Goal: Check status: Check status

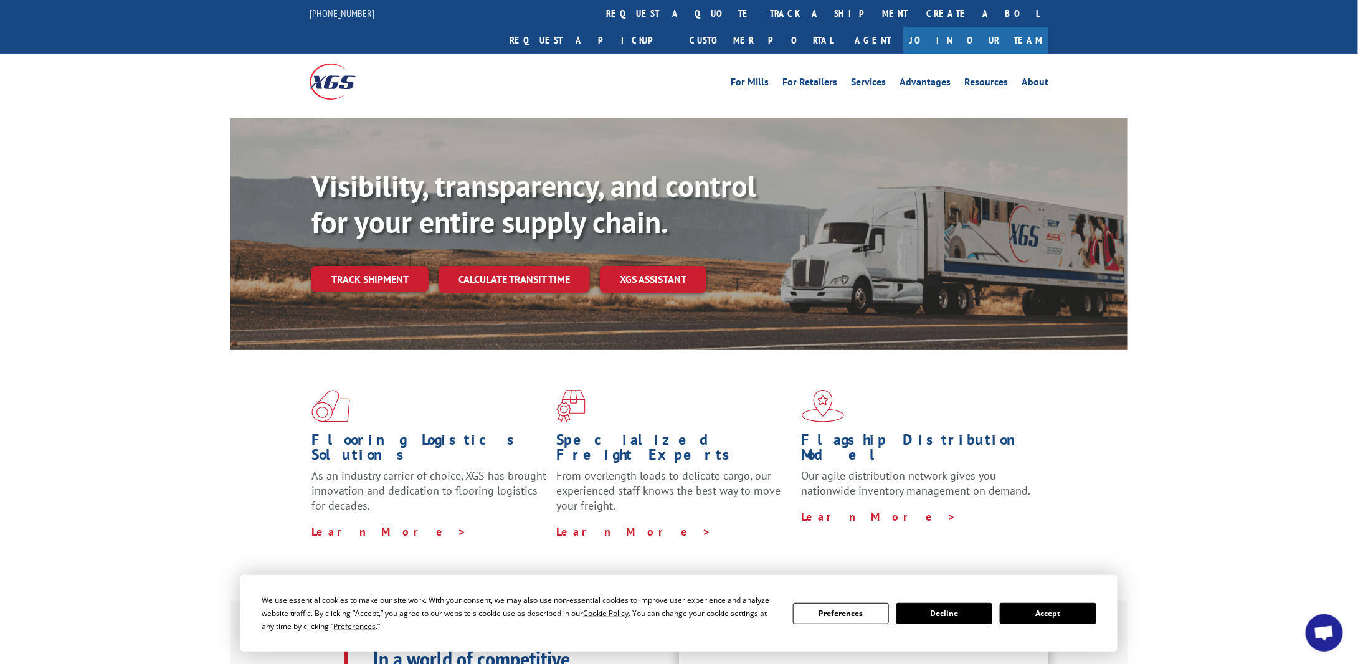
click at [1052, 616] on button "Accept" at bounding box center [1048, 613] width 96 height 21
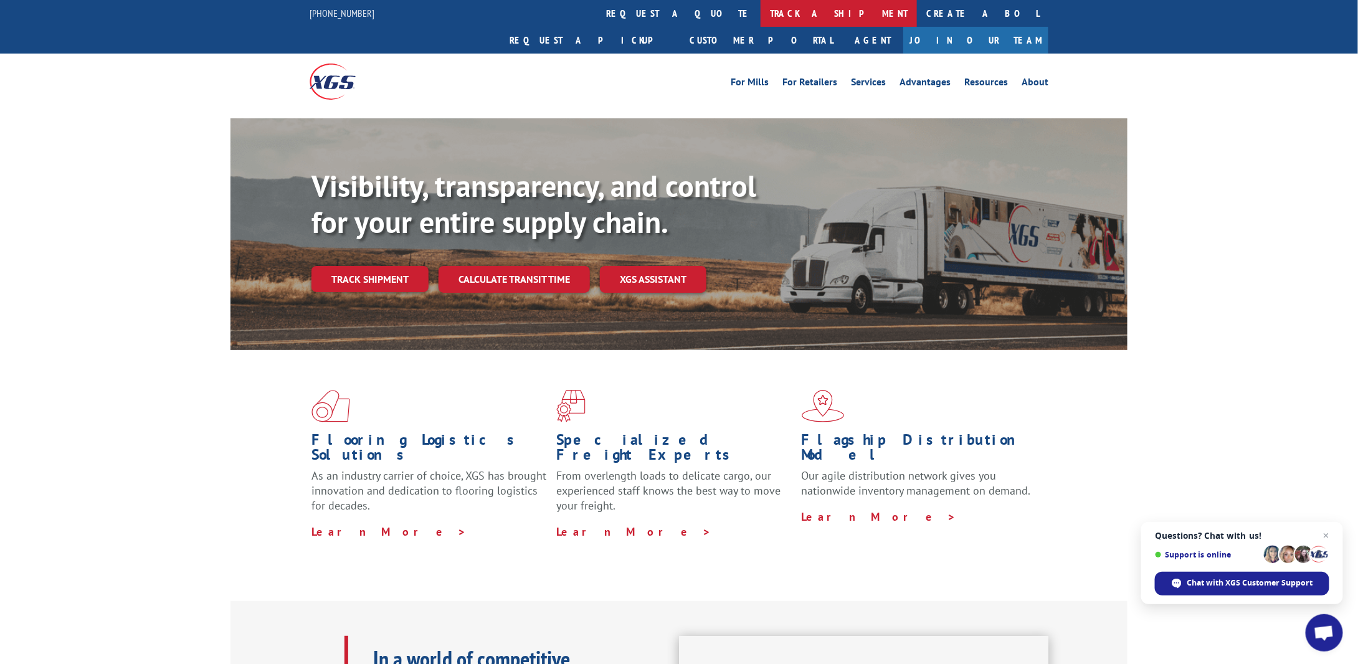
click at [761, 9] on link "track a shipment" at bounding box center [839, 13] width 156 height 27
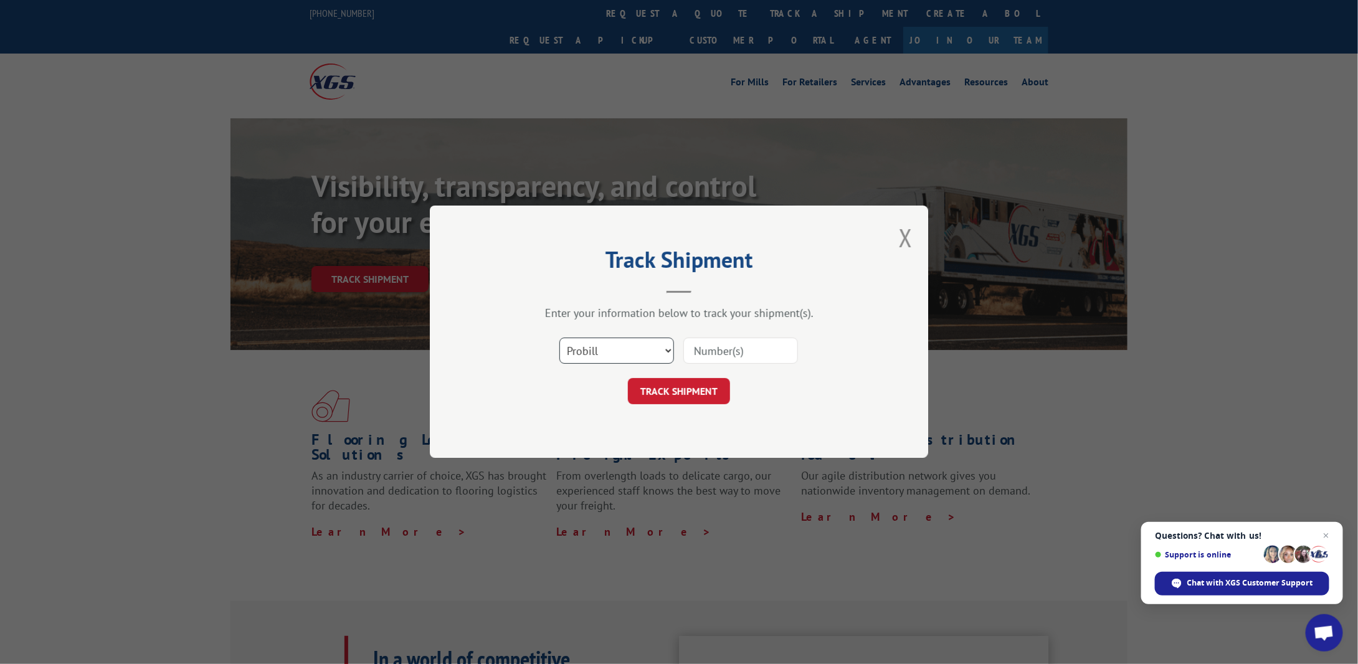
click at [649, 350] on select "Select category... Probill BOL PO" at bounding box center [616, 351] width 115 height 26
click at [559, 338] on select "Select category... Probill BOL PO" at bounding box center [616, 351] width 115 height 26
click at [627, 344] on select "Select category... Probill BOL PO" at bounding box center [616, 351] width 115 height 26
select select "bol"
click at [559, 338] on select "Select category... Probill BOL PO" at bounding box center [616, 351] width 115 height 26
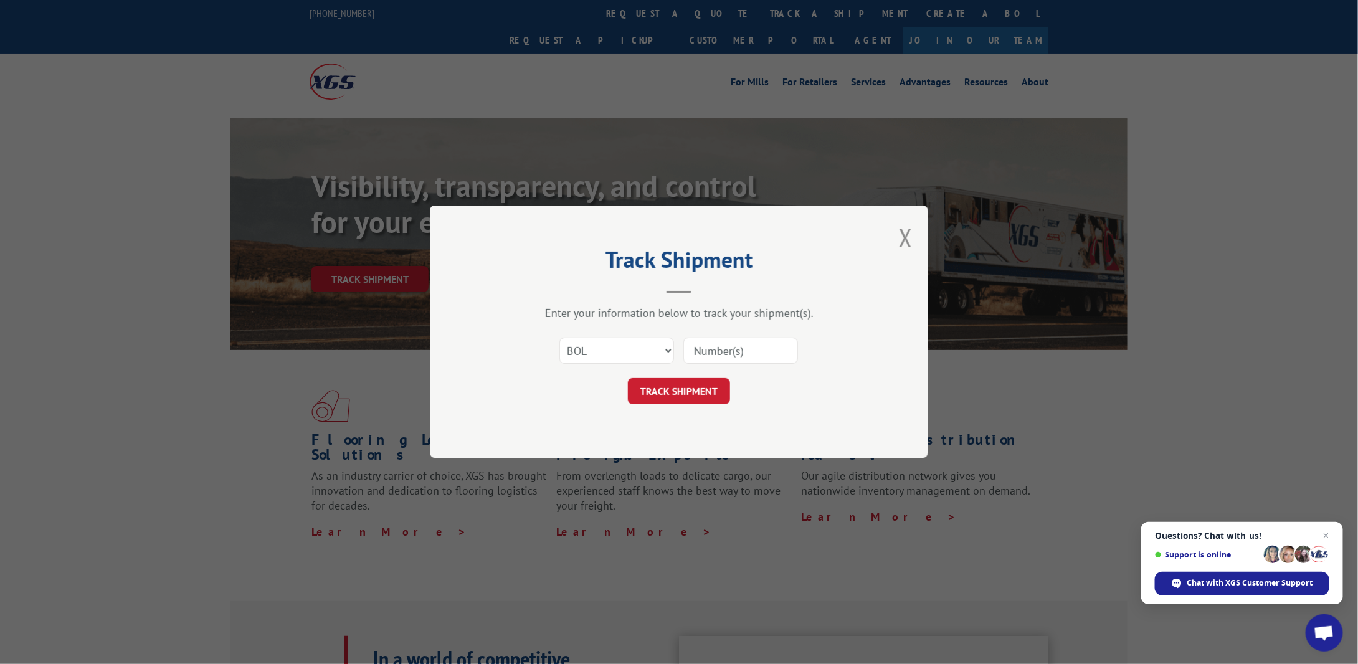
click at [715, 348] on input at bounding box center [740, 351] width 115 height 26
type input "15095422"
click at [693, 401] on button "TRACK SHIPMENT" at bounding box center [679, 392] width 102 height 26
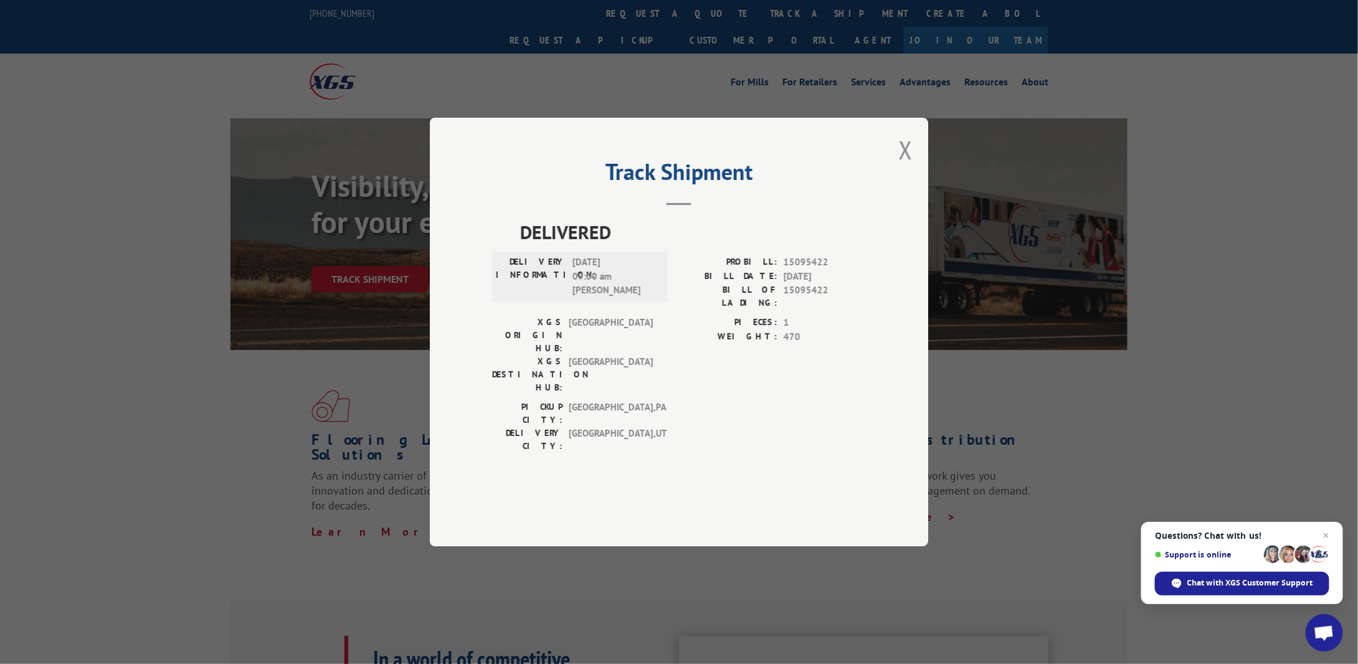
click at [892, 179] on div "Track Shipment DELIVERED DELIVERY INFORMATION: [DATE] 09:00 am [PERSON_NAME]: 1…" at bounding box center [679, 332] width 498 height 429
click at [898, 184] on div "Track Shipment DELIVERED DELIVERY INFORMATION: [DATE] 09:00 am [PERSON_NAME]: 1…" at bounding box center [679, 332] width 498 height 429
click at [913, 166] on button "Close modal" at bounding box center [906, 149] width 14 height 33
